Goal: Transaction & Acquisition: Purchase product/service

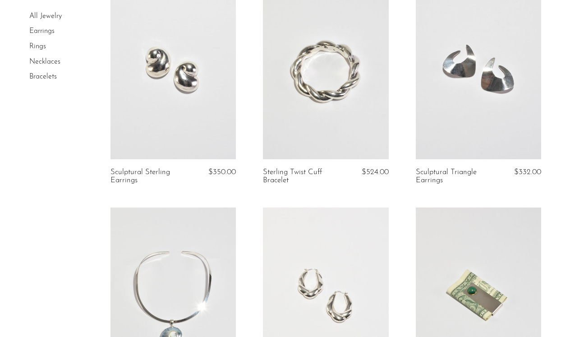
scroll to position [1464, 0]
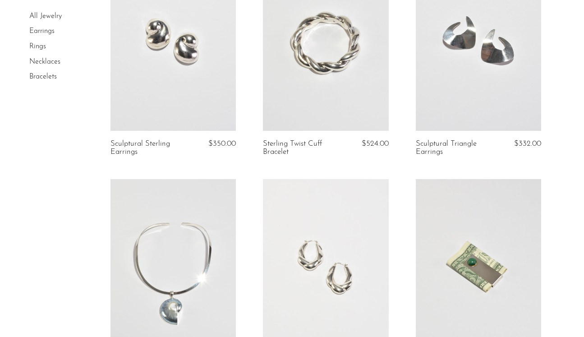
click at [163, 48] on link at bounding box center [173, 43] width 125 height 176
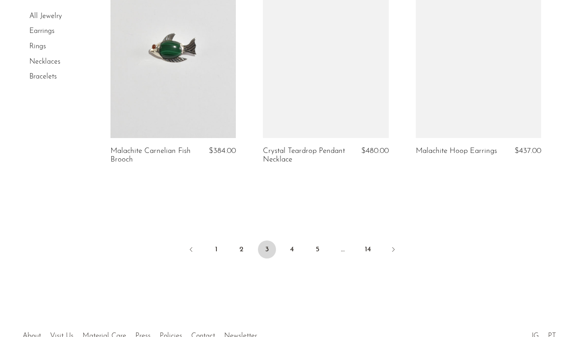
scroll to position [2571, 0]
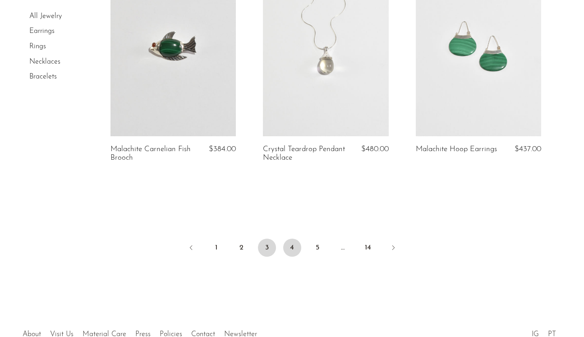
click at [290, 247] on link "4" at bounding box center [292, 248] width 18 height 18
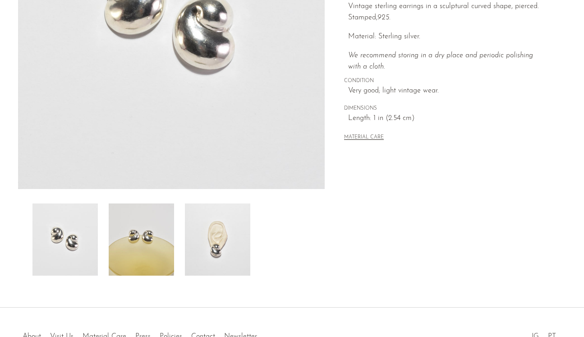
scroll to position [192, 0]
click at [157, 255] on img at bounding box center [141, 239] width 65 height 72
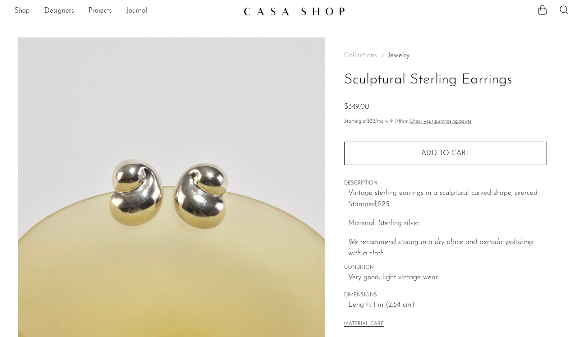
scroll to position [0, 0]
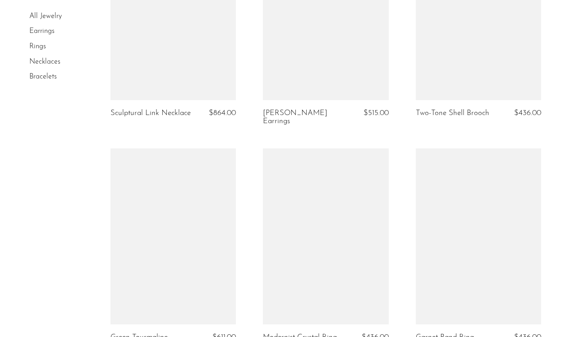
scroll to position [1729, 0]
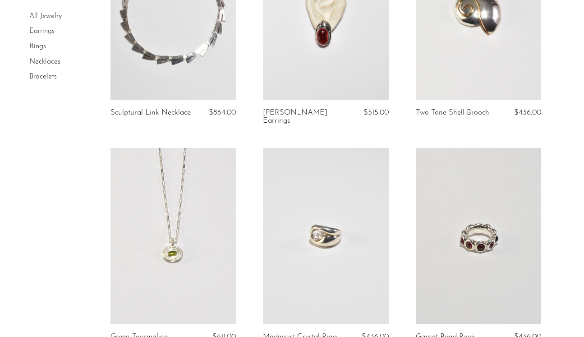
click at [201, 66] on link at bounding box center [173, 12] width 125 height 176
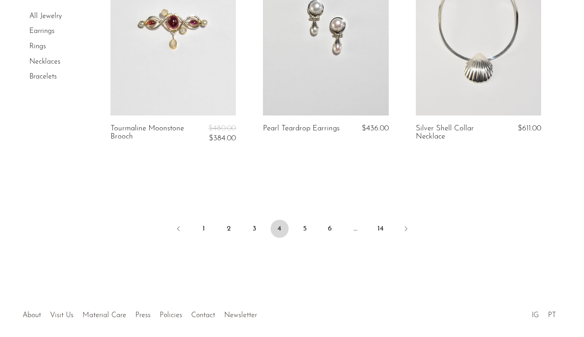
scroll to position [2614, 0]
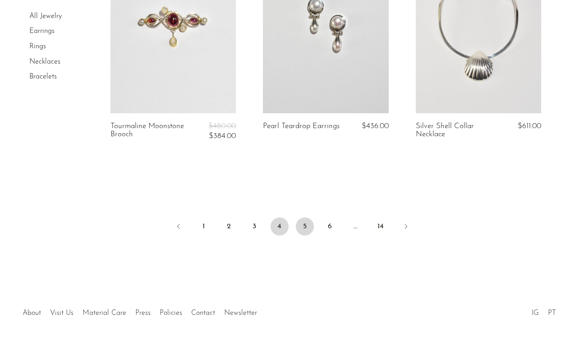
click at [305, 217] on link "5" at bounding box center [305, 226] width 18 height 18
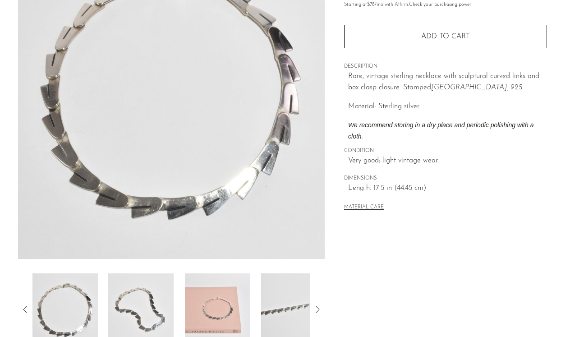
scroll to position [143, 0]
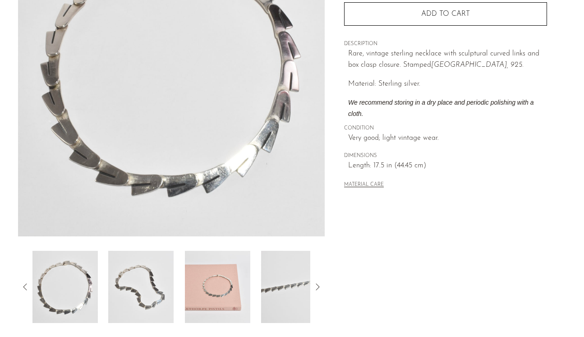
click at [238, 276] on img at bounding box center [217, 287] width 65 height 72
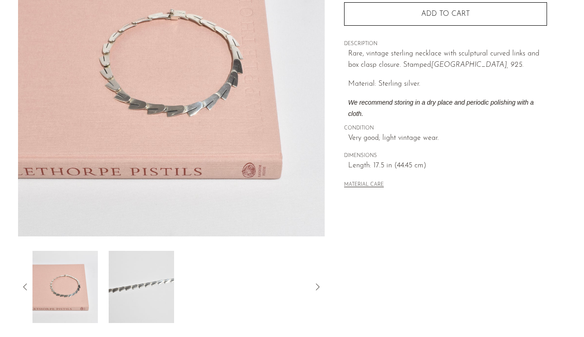
click at [149, 302] on img at bounding box center [140, 287] width 65 height 72
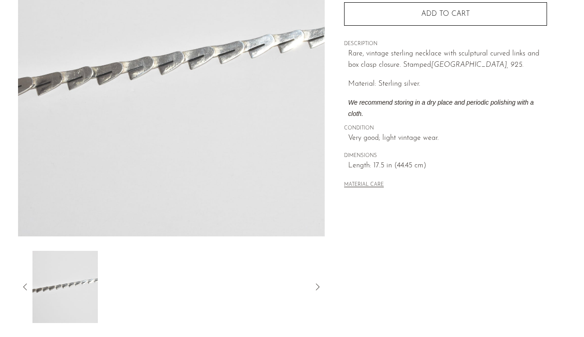
scroll to position [0, 0]
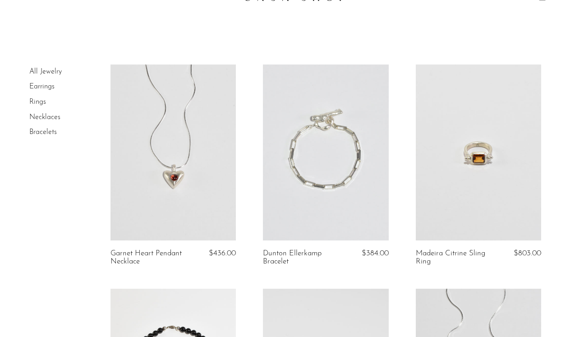
scroll to position [31, 0]
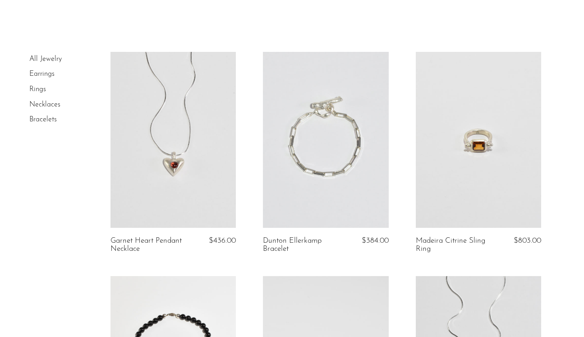
click at [302, 169] on link at bounding box center [325, 140] width 125 height 176
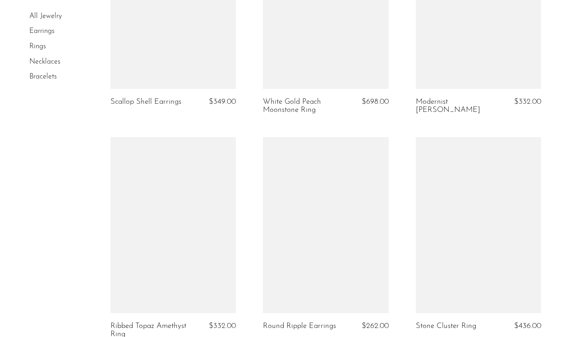
scroll to position [1947, 0]
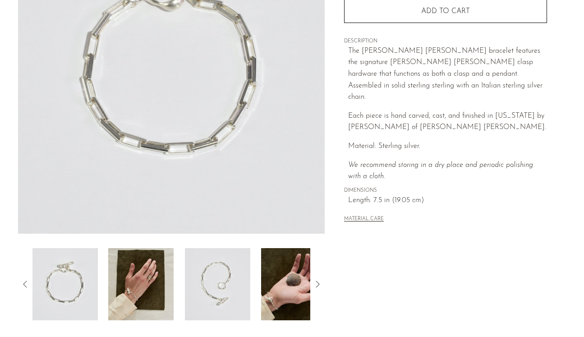
scroll to position [154, 0]
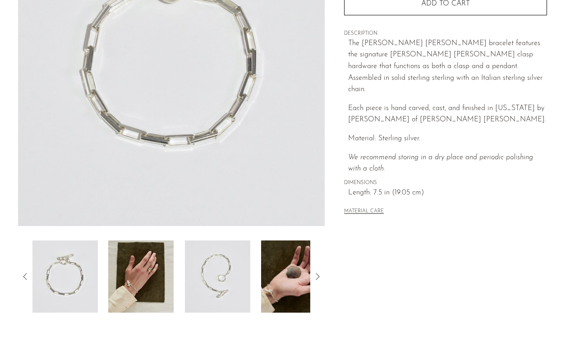
click at [128, 286] on img at bounding box center [140, 276] width 65 height 72
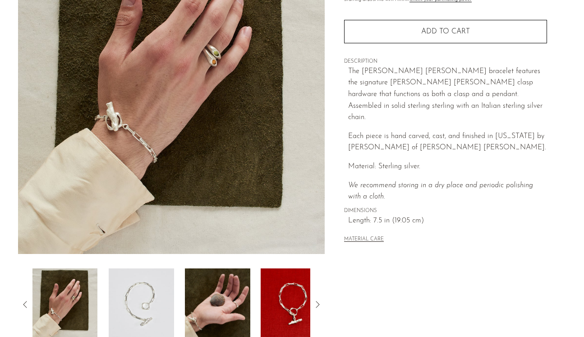
scroll to position [125, 0]
click at [154, 303] on img at bounding box center [141, 305] width 65 height 72
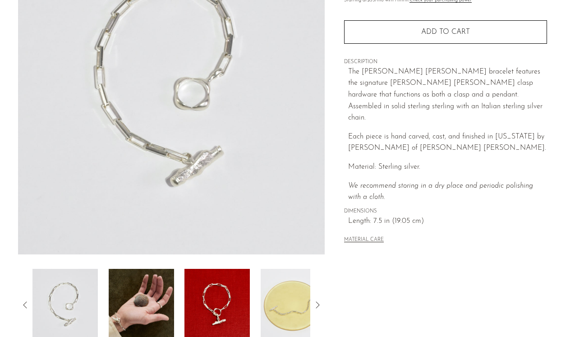
click at [167, 300] on img at bounding box center [140, 305] width 65 height 72
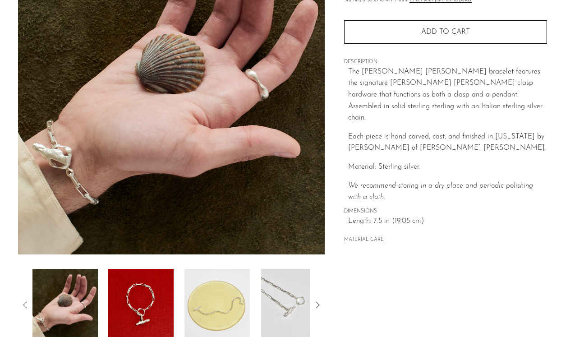
click at [154, 299] on img at bounding box center [140, 305] width 65 height 72
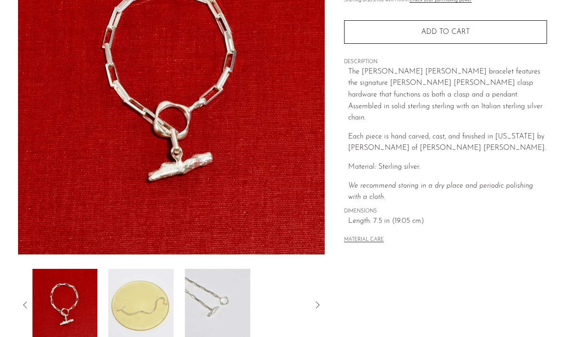
click at [154, 299] on img at bounding box center [140, 305] width 65 height 72
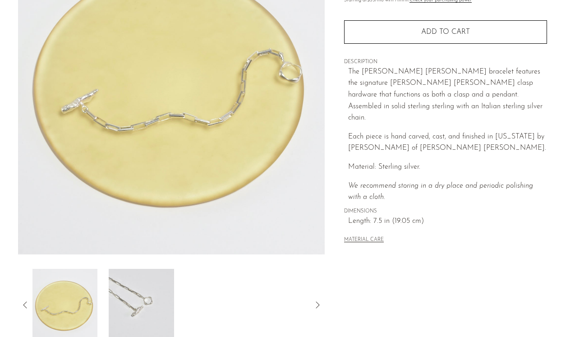
click at [152, 296] on img at bounding box center [141, 305] width 65 height 72
